Goal: Use online tool/utility: Utilize a website feature to perform a specific function

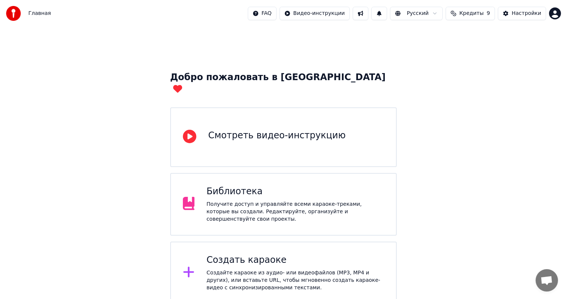
click at [222, 255] on div "Создать караоке" at bounding box center [295, 261] width 178 height 12
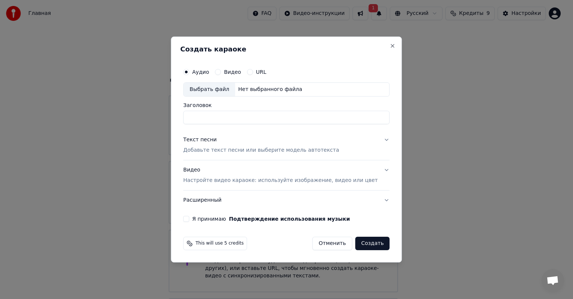
click at [228, 88] on div "Выбрать файл" at bounding box center [209, 89] width 51 height 13
type input "**********"
click at [377, 140] on button "Текст песни Добавьте текст песни или выберите модель автотекста" at bounding box center [286, 145] width 206 height 30
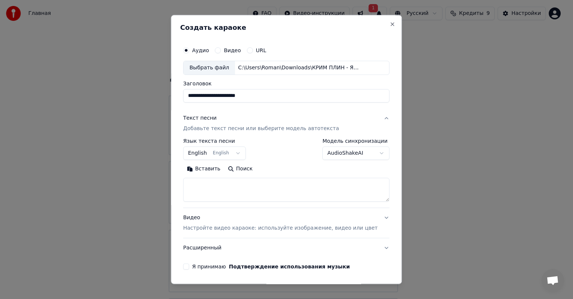
click at [205, 152] on button "English English" at bounding box center [214, 153] width 63 height 13
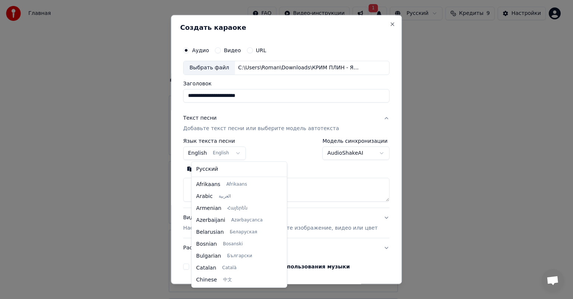
scroll to position [60, 0]
select select "**"
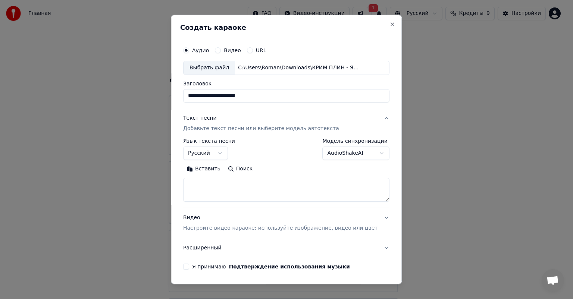
click at [205, 188] on textarea at bounding box center [286, 190] width 206 height 24
paste textarea "**********"
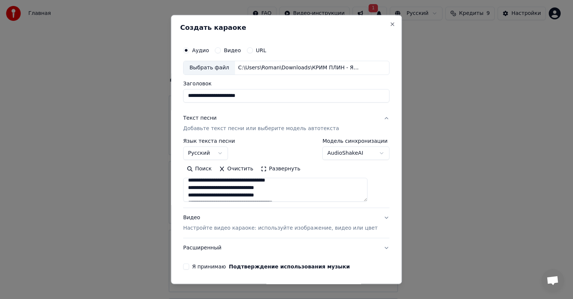
scroll to position [0, 0]
type textarea "**********"
click at [373, 219] on button "Видео Настройте видео караоке: используйте изображение, видео или цвет" at bounding box center [286, 223] width 206 height 30
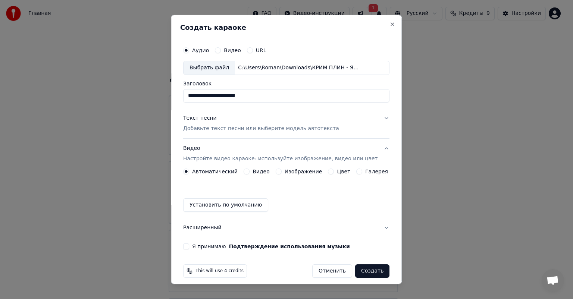
click at [280, 171] on button "Изображение" at bounding box center [279, 172] width 6 height 6
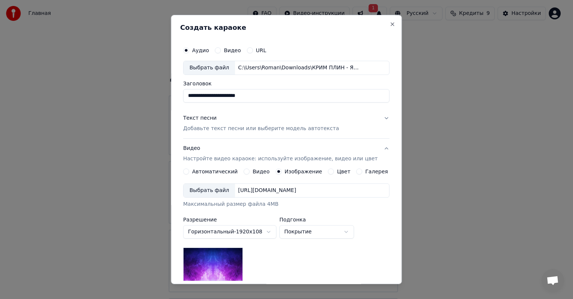
click at [224, 189] on div "Выбрать файл" at bounding box center [209, 190] width 51 height 13
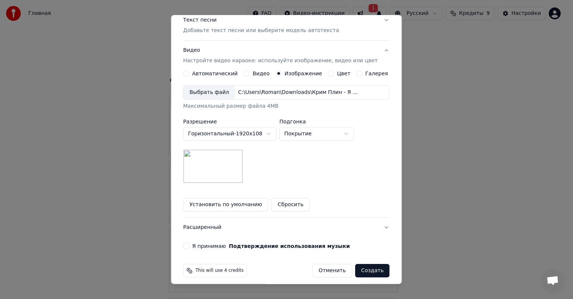
scroll to position [103, 0]
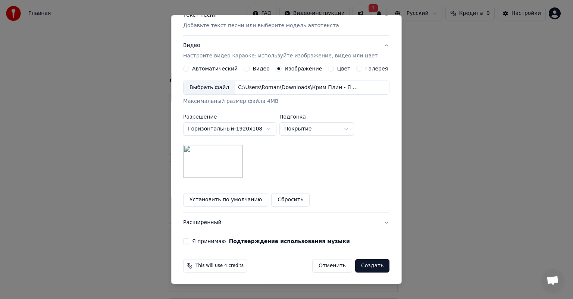
click at [220, 158] on img at bounding box center [213, 162] width 60 height 34
click at [328, 128] on button "Покрытие" at bounding box center [317, 128] width 75 height 13
click at [318, 128] on body "Главная FAQ Видео-инструкции 1 Русский Кредиты 9 Настройки Добро пожаловать в Y…" at bounding box center [283, 183] width 567 height 366
click at [312, 129] on body "Главная FAQ Видео-инструкции 1 Русский Кредиты 9 Настройки Добро пожаловать в Y…" at bounding box center [283, 183] width 567 height 366
select select "*****"
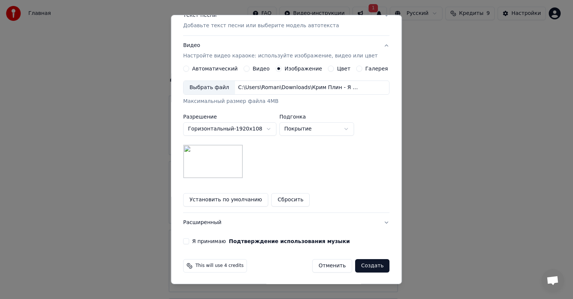
click at [189, 242] on button "Я принимаю Подтверждение использования музыки" at bounding box center [186, 241] width 6 height 6
click at [276, 128] on button "Горизонтальный - 1920 x 1080 ( 16 : 9 )" at bounding box center [229, 128] width 93 height 13
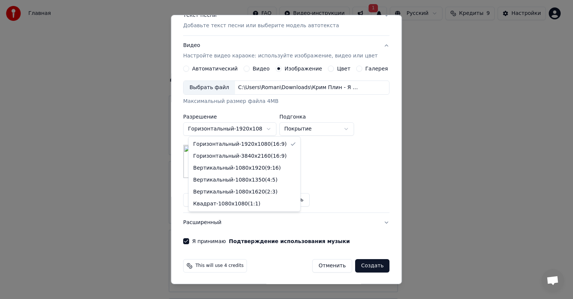
click at [274, 126] on body "Главная FAQ Видео-инструкции 1 Русский Кредиты 9 Настройки Добро пожаловать в Y…" at bounding box center [283, 183] width 567 height 366
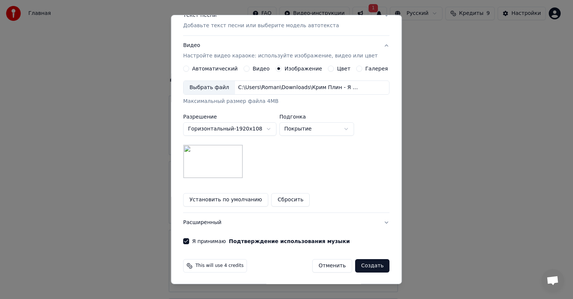
click at [308, 127] on body "Главная FAQ Видео-инструкции 1 Русский Кредиты 9 Настройки Добро пожаловать в Y…" at bounding box center [283, 183] width 567 height 366
click at [267, 126] on button "Горизонтальный - 1920 x 1080 ( 16 : 9 )" at bounding box center [229, 128] width 93 height 13
click at [256, 127] on body "Главная FAQ Видео-инструкции 1 Русский Кредиты 9 Настройки Добро пожаловать в Y…" at bounding box center [283, 183] width 567 height 366
click at [257, 129] on body "Главная FAQ Видео-инструкции 1 Русский Кредиты 9 Настройки Добро пожаловать в Y…" at bounding box center [283, 183] width 567 height 366
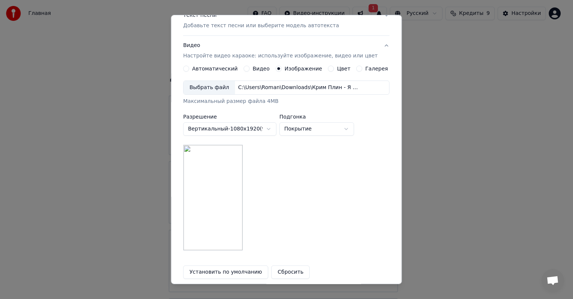
click at [257, 128] on body "Главная FAQ Видео-инструкции 1 Русский Кредиты 9 Настройки Добро пожаловать в Y…" at bounding box center [283, 183] width 567 height 366
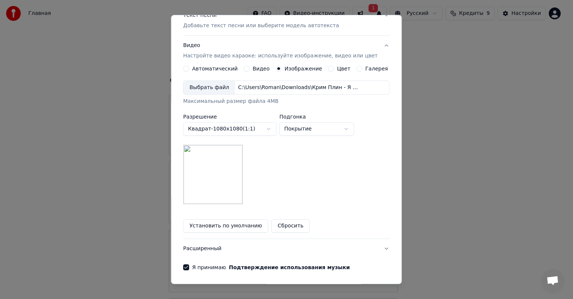
click at [254, 128] on body "Главная FAQ Видео-инструкции 1 Русский Кредиты 9 Настройки Добро пожаловать в Y…" at bounding box center [283, 183] width 567 height 366
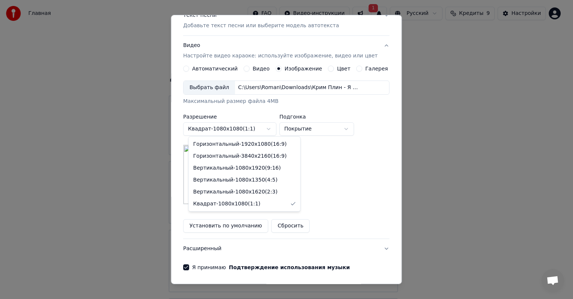
select select "*********"
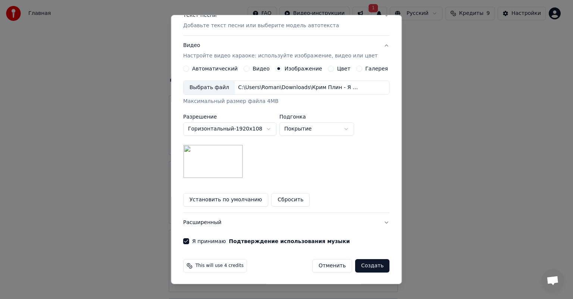
click at [309, 127] on button "Покрытие" at bounding box center [317, 128] width 75 height 13
click at [309, 127] on body "Главная FAQ Видео-инструкции 1 Русский Кредиты 9 Настройки Добро пожаловать в Y…" at bounding box center [283, 183] width 567 height 366
click at [355, 264] on button "Создать" at bounding box center [372, 265] width 34 height 13
